Goal: Communication & Community: Share content

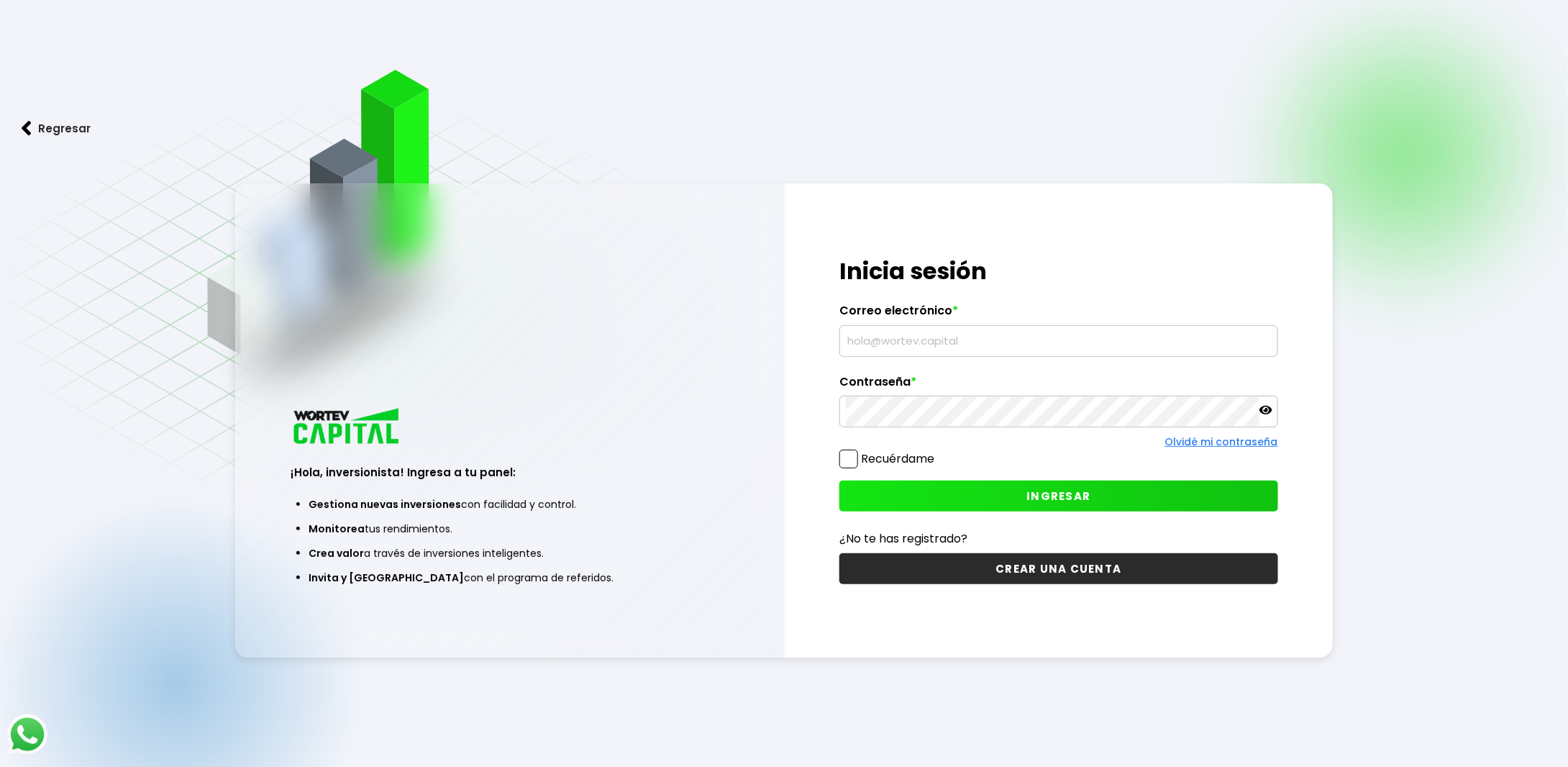
type input "[EMAIL_ADDRESS][PERSON_NAME][DOMAIN_NAME]"
click at [952, 506] on button "INGRESAR" at bounding box center [1058, 496] width 438 height 31
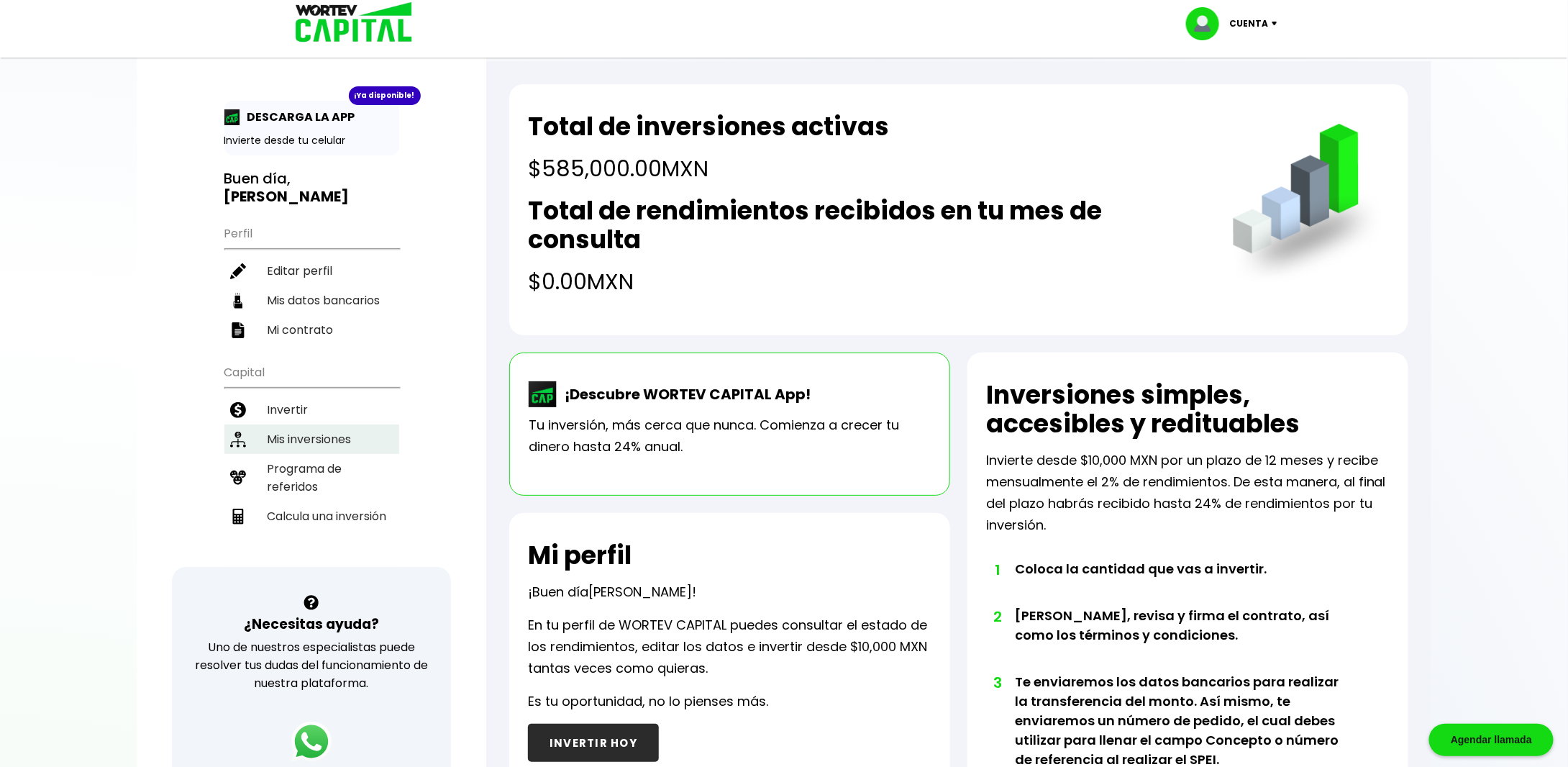
click at [337, 425] on li "Mis inversiones" at bounding box center [312, 439] width 175 height 29
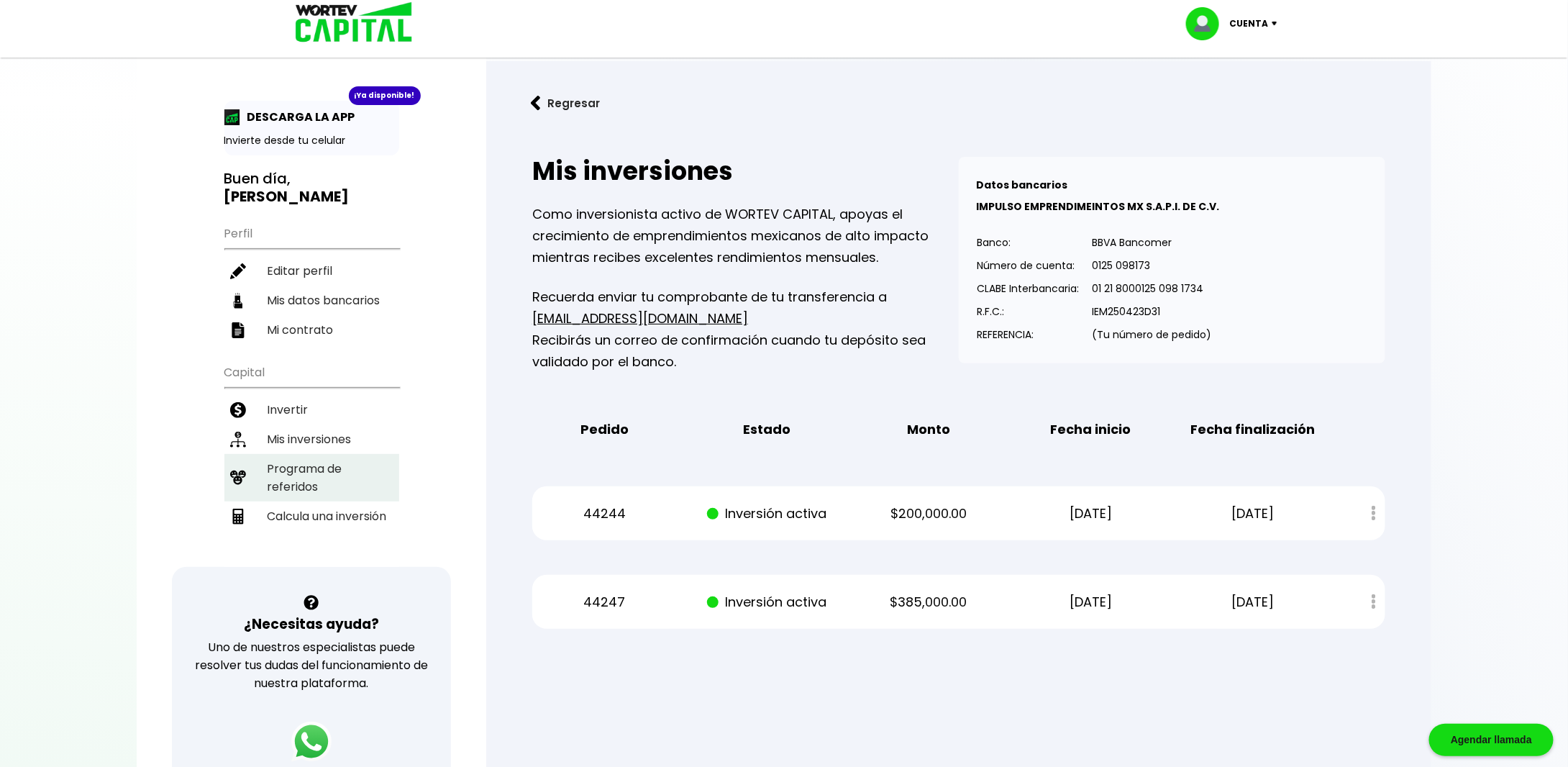
click at [299, 454] on li "Programa de referidos" at bounding box center [312, 477] width 175 height 47
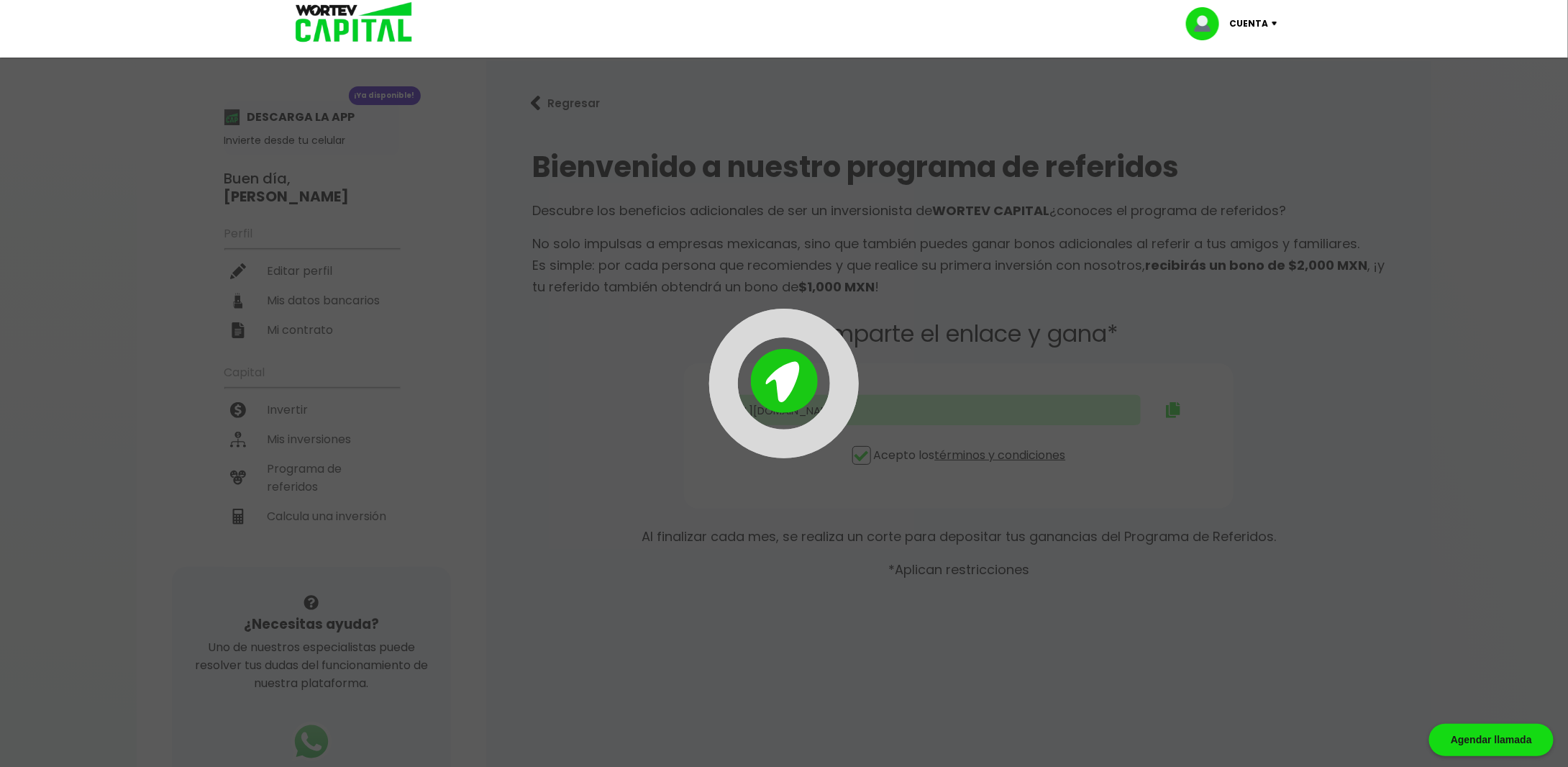
type input "[URL][DOMAIN_NAME][PERSON_NAME]"
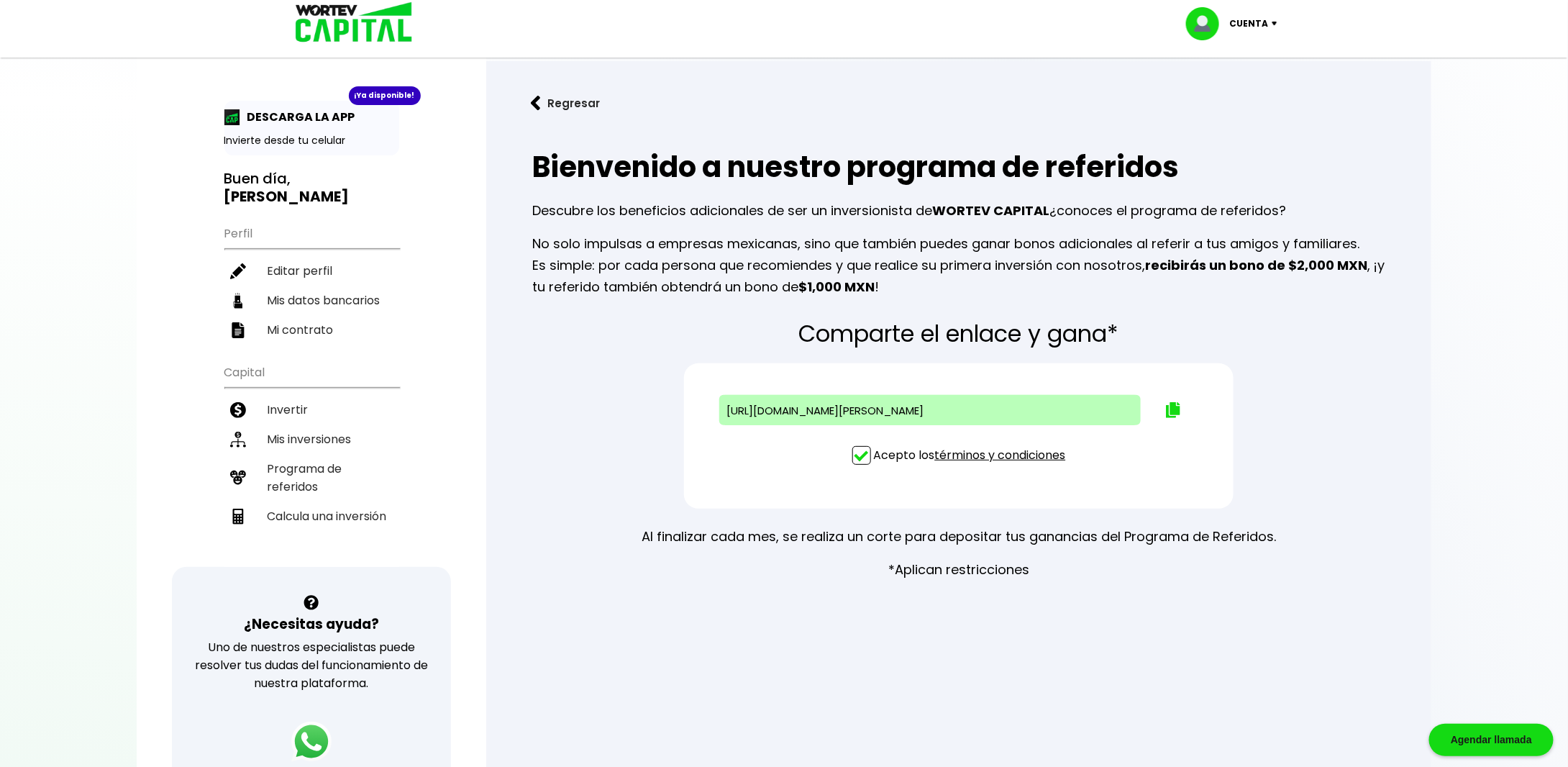
click at [569, 114] on button "Regresar" at bounding box center [565, 103] width 112 height 39
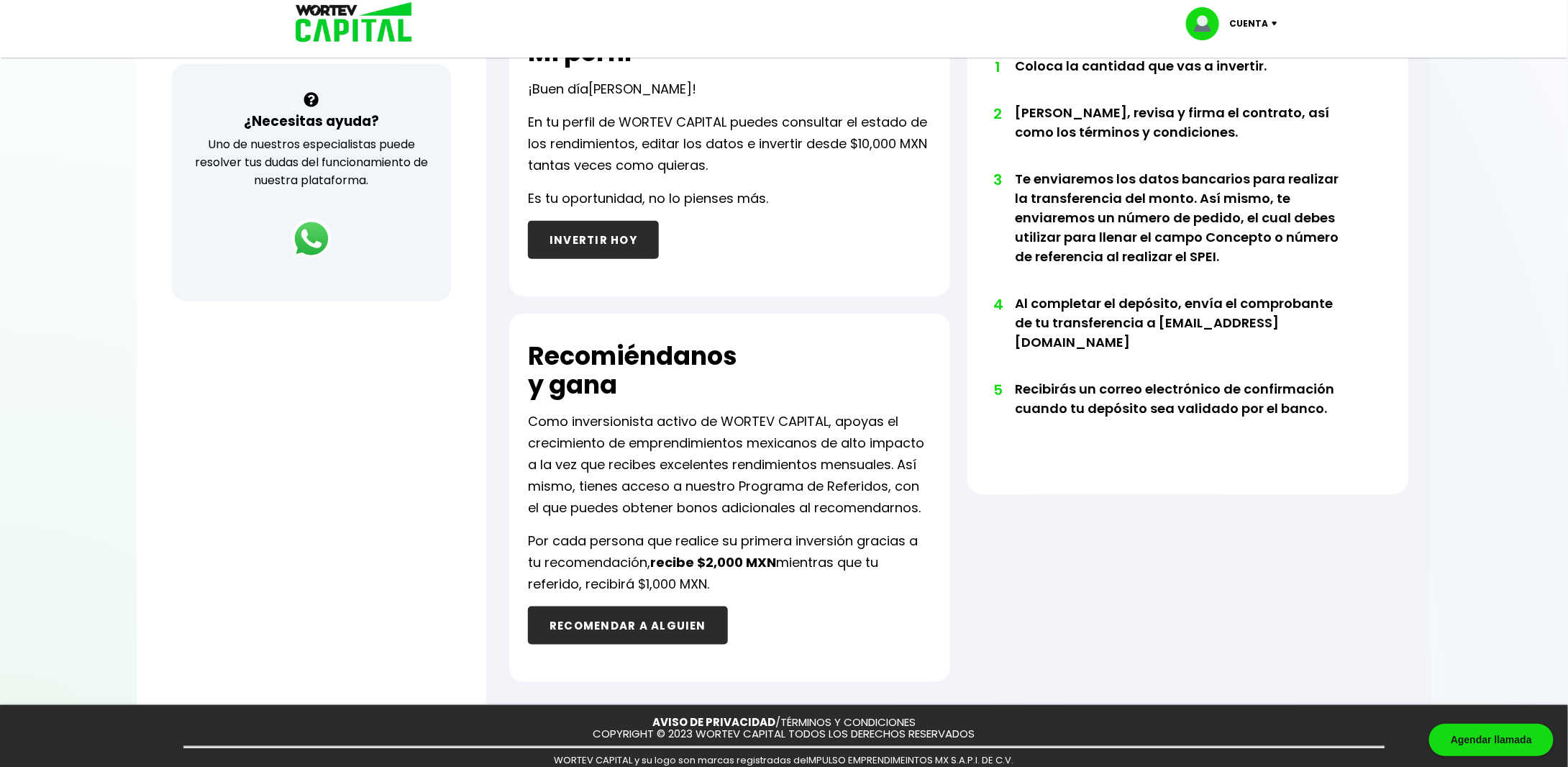
scroll to position [503, 0]
click at [566, 238] on button "INVERTIR HOY" at bounding box center [593, 239] width 131 height 39
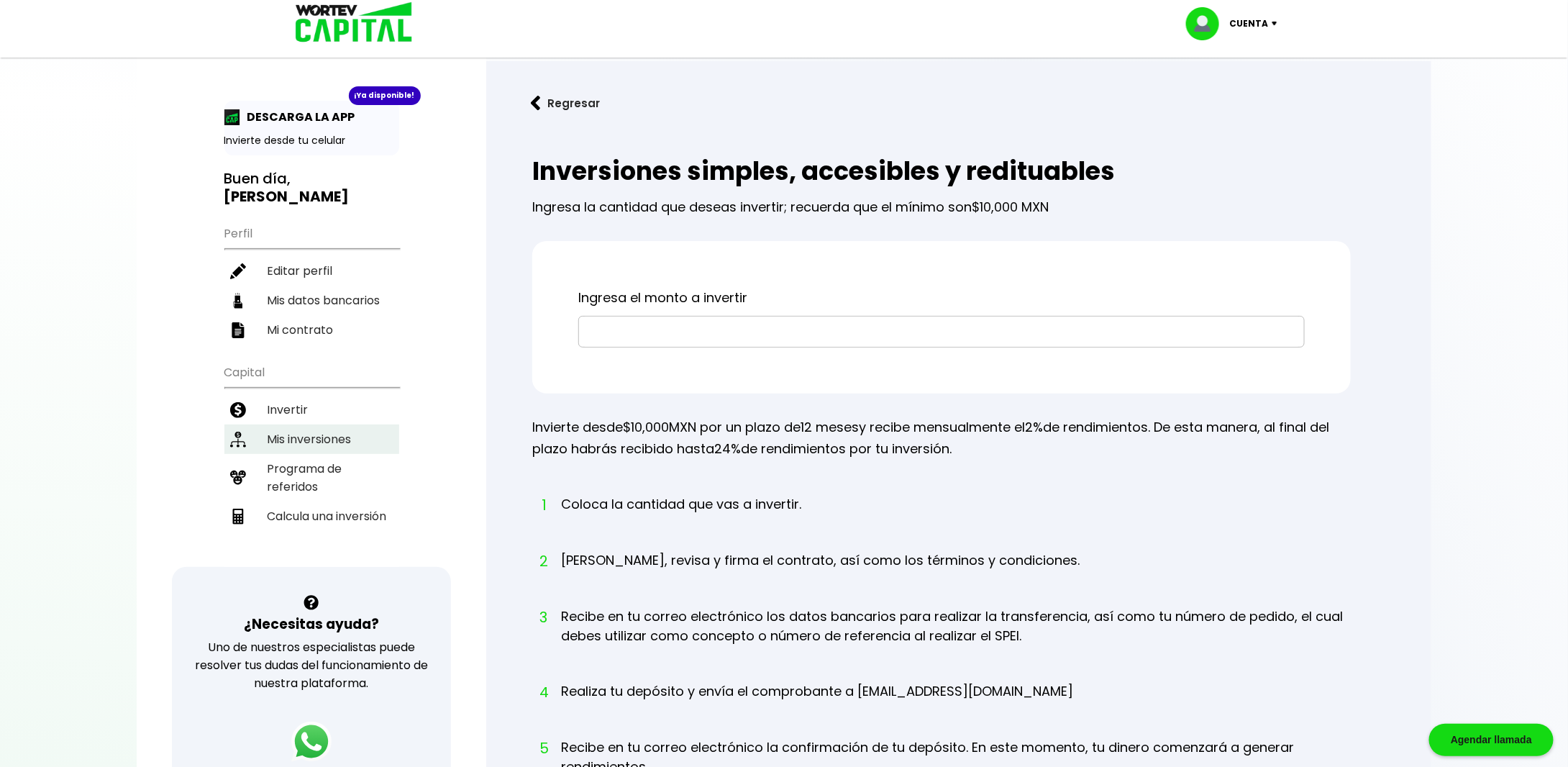
click at [332, 425] on li "Mis inversiones" at bounding box center [312, 439] width 175 height 29
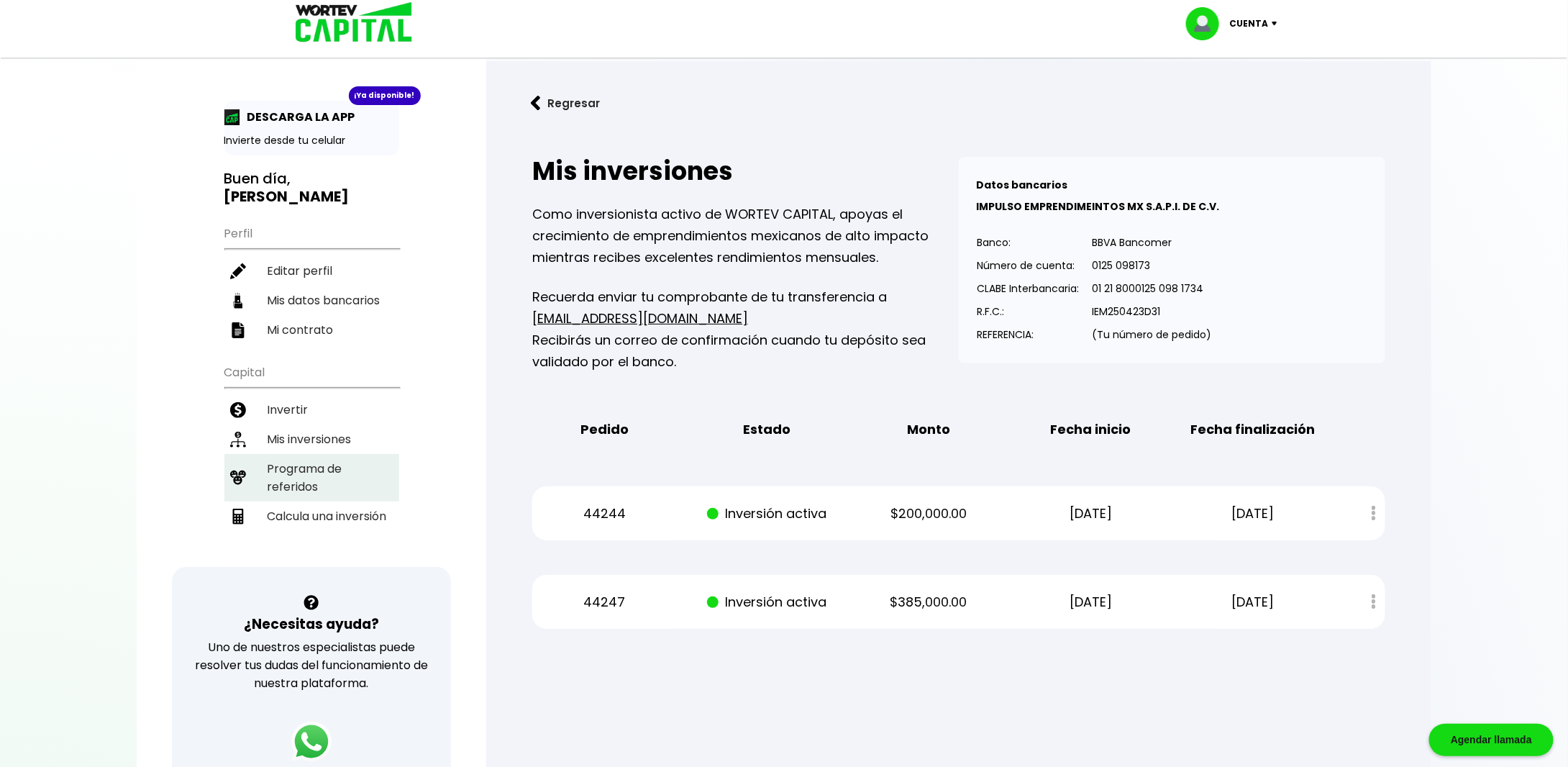
click at [262, 454] on li "Programa de referidos" at bounding box center [312, 477] width 175 height 47
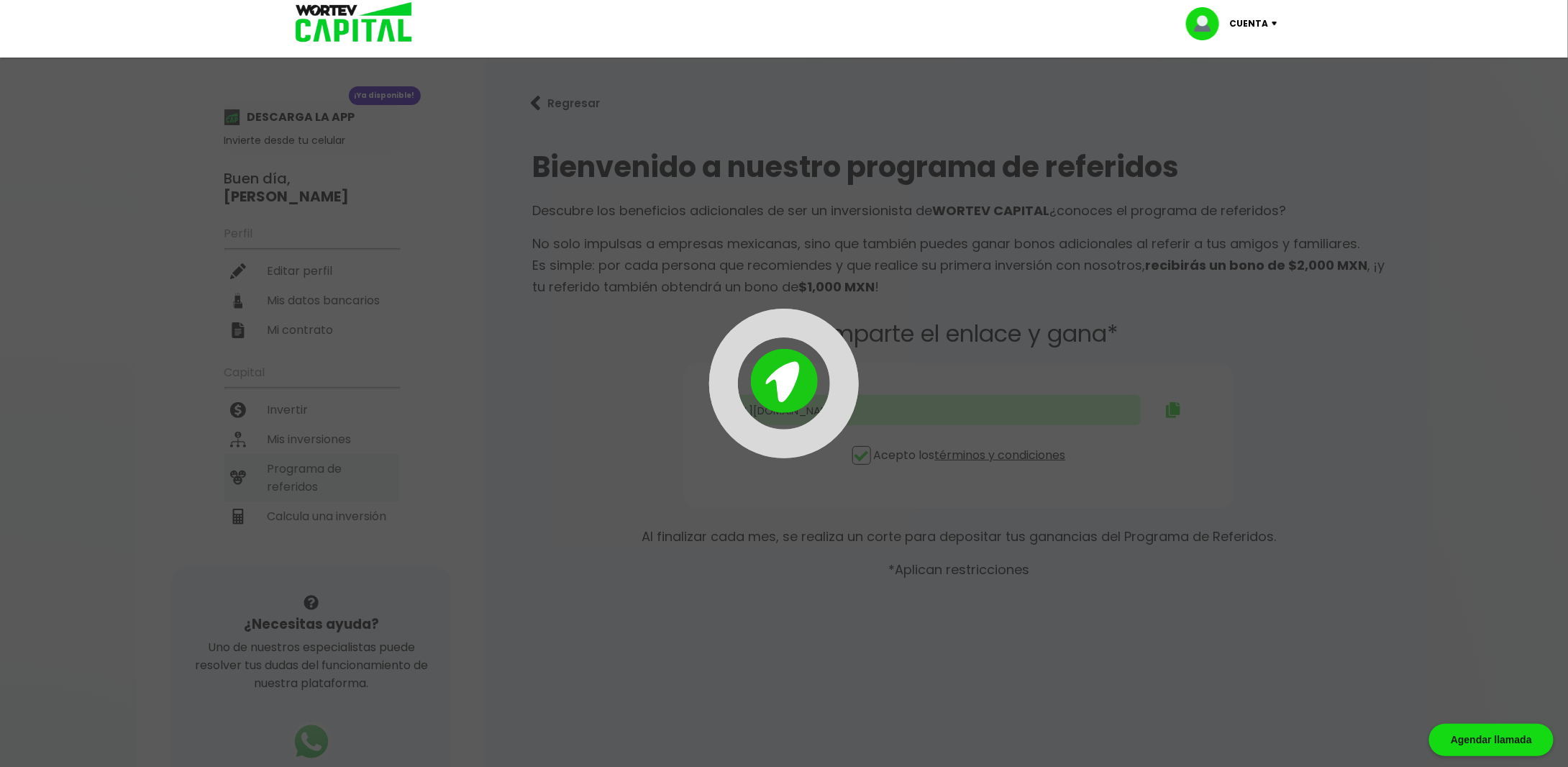
type input "[URL][DOMAIN_NAME][PERSON_NAME]"
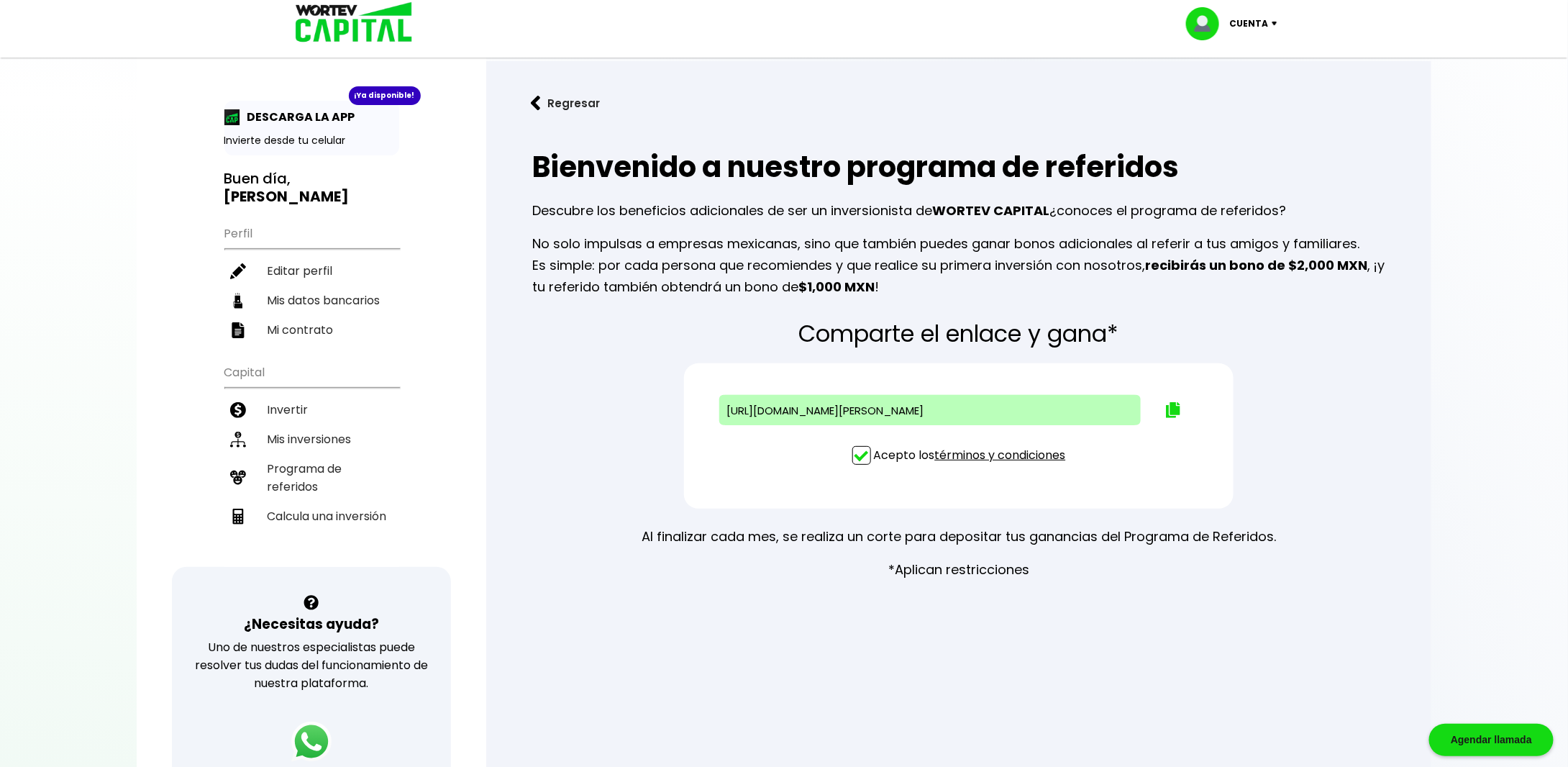
click at [355, 17] on img at bounding box center [349, 23] width 137 height 47
click at [361, 40] on img at bounding box center [349, 23] width 137 height 47
